Goal: Find specific page/section: Find specific page/section

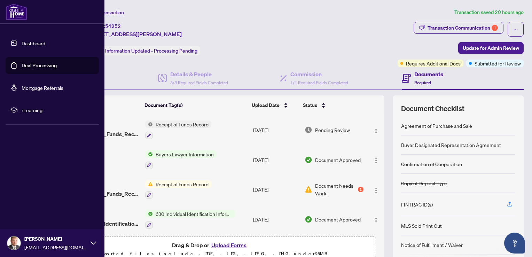
click at [26, 44] on link "Dashboard" at bounding box center [34, 43] width 24 height 6
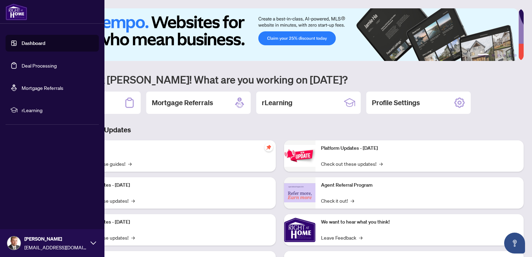
click at [34, 64] on link "Deal Processing" at bounding box center [39, 65] width 35 height 6
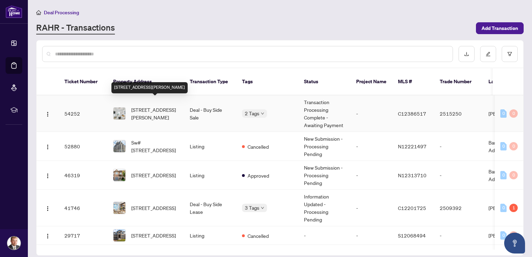
click at [137, 106] on span "[STREET_ADDRESS][PERSON_NAME]" at bounding box center [154, 113] width 47 height 15
